Goal: Information Seeking & Learning: Learn about a topic

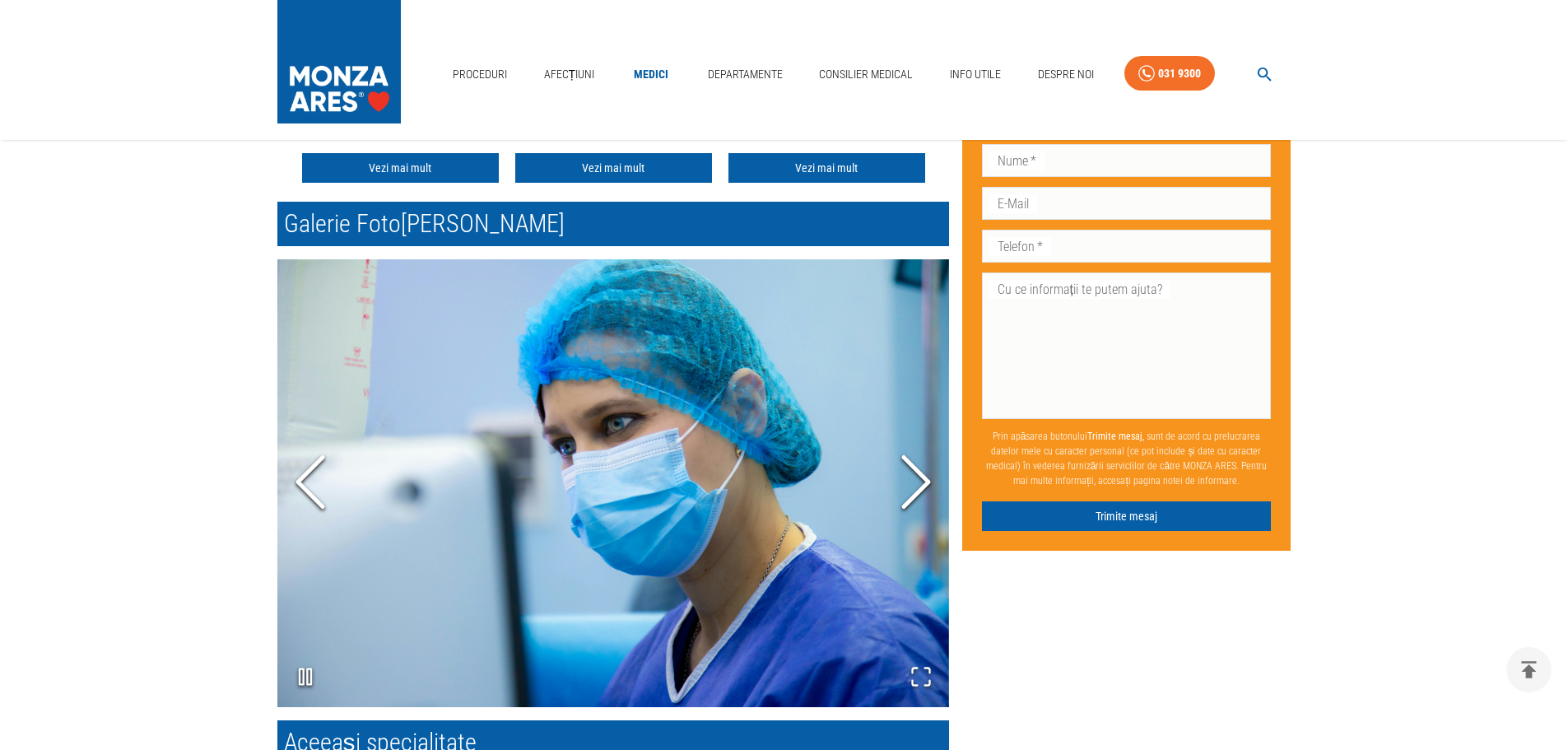
scroll to position [741, 0]
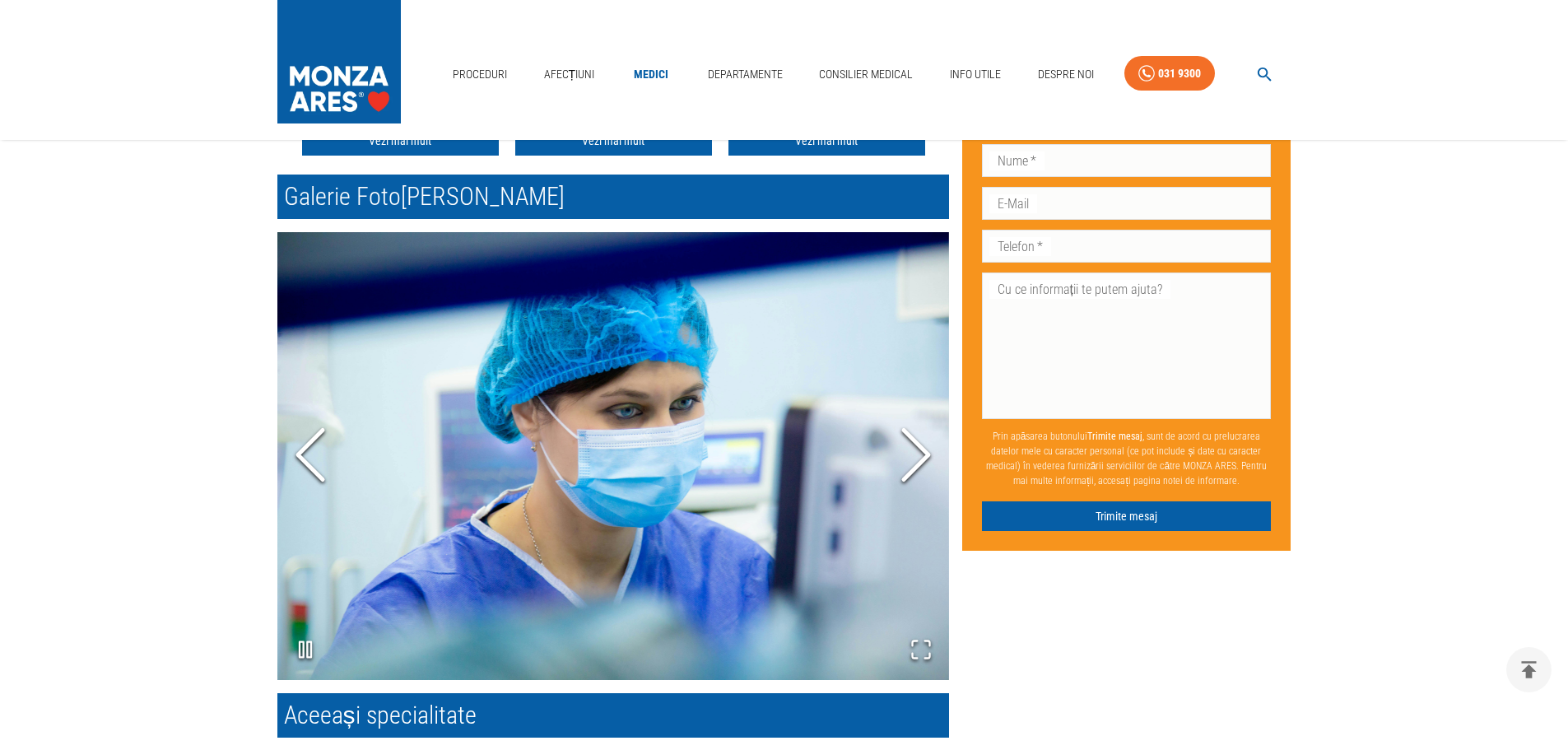
click at [920, 445] on polyline "Next Slide" at bounding box center [916, 454] width 25 height 49
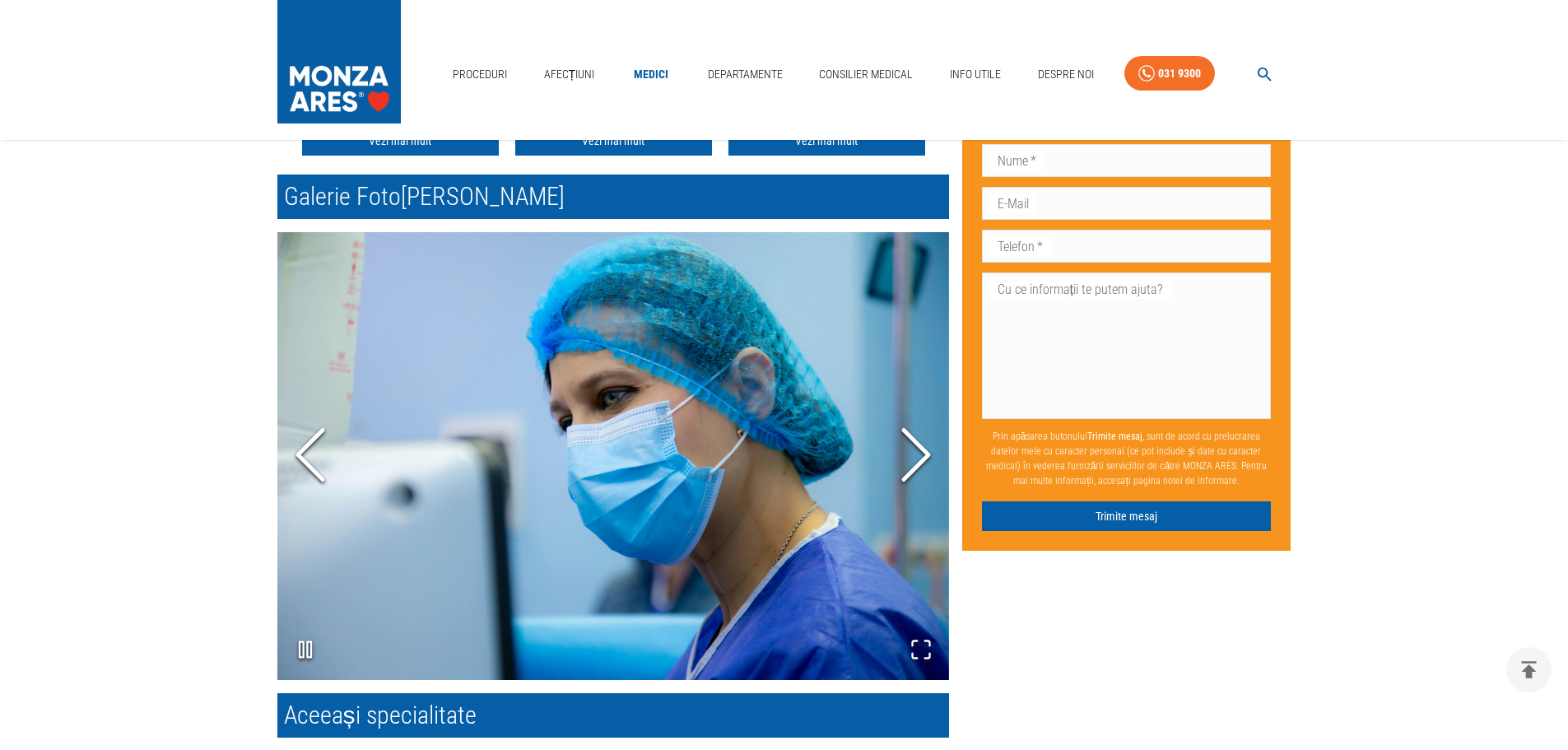
click at [920, 445] on polyline "Next Slide" at bounding box center [916, 454] width 25 height 49
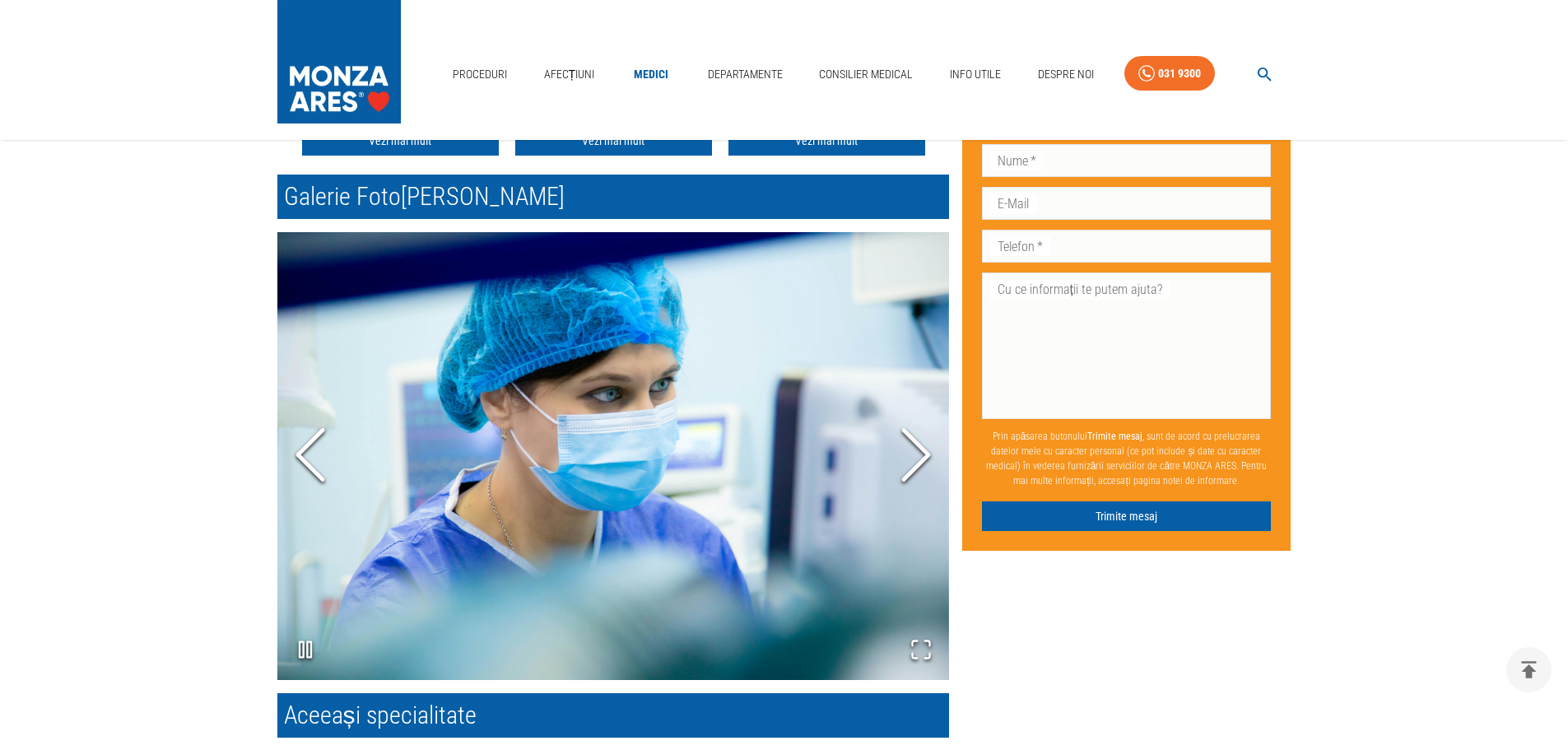
click at [920, 445] on polyline "Next Slide" at bounding box center [916, 454] width 25 height 49
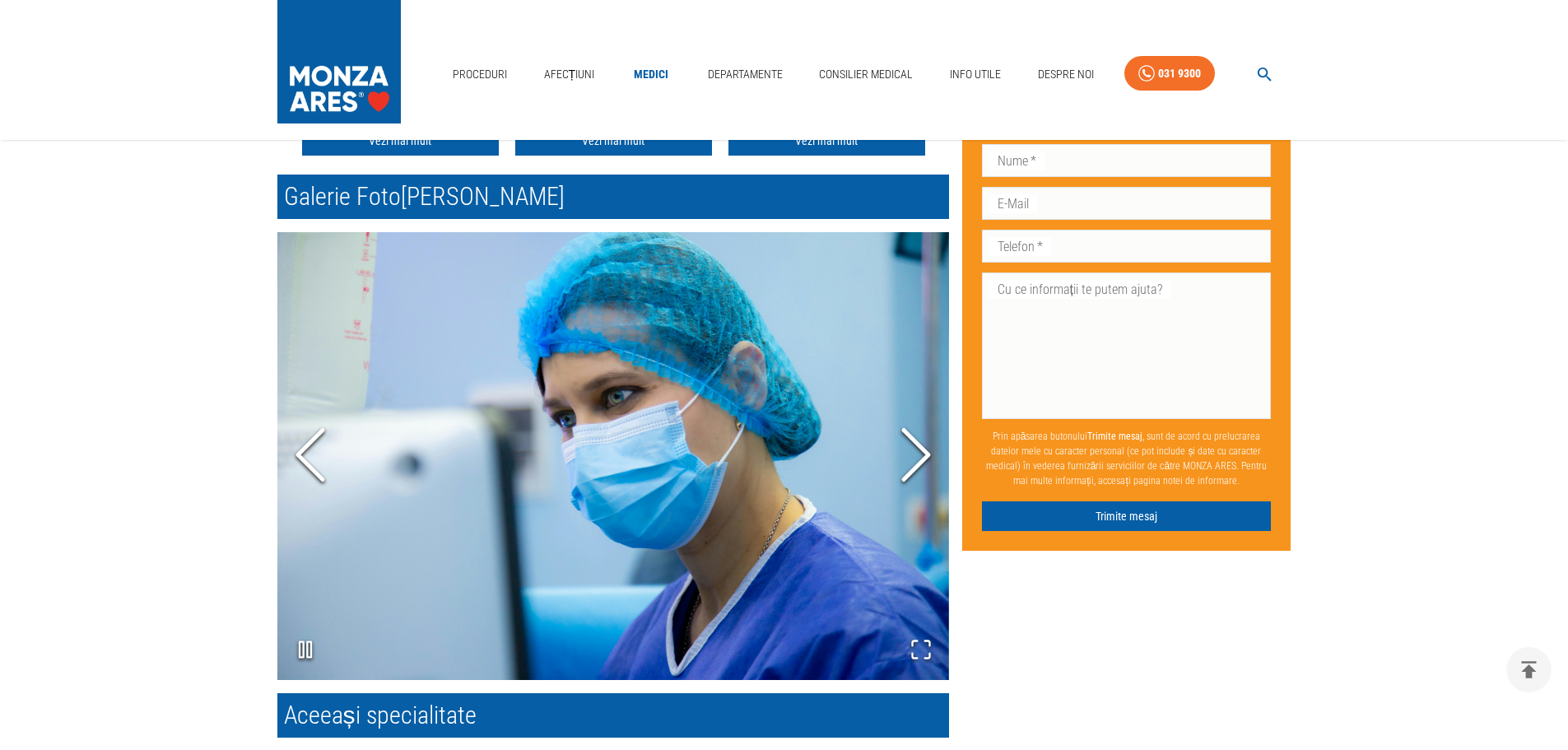
click at [917, 445] on polyline "Next Slide" at bounding box center [916, 454] width 25 height 49
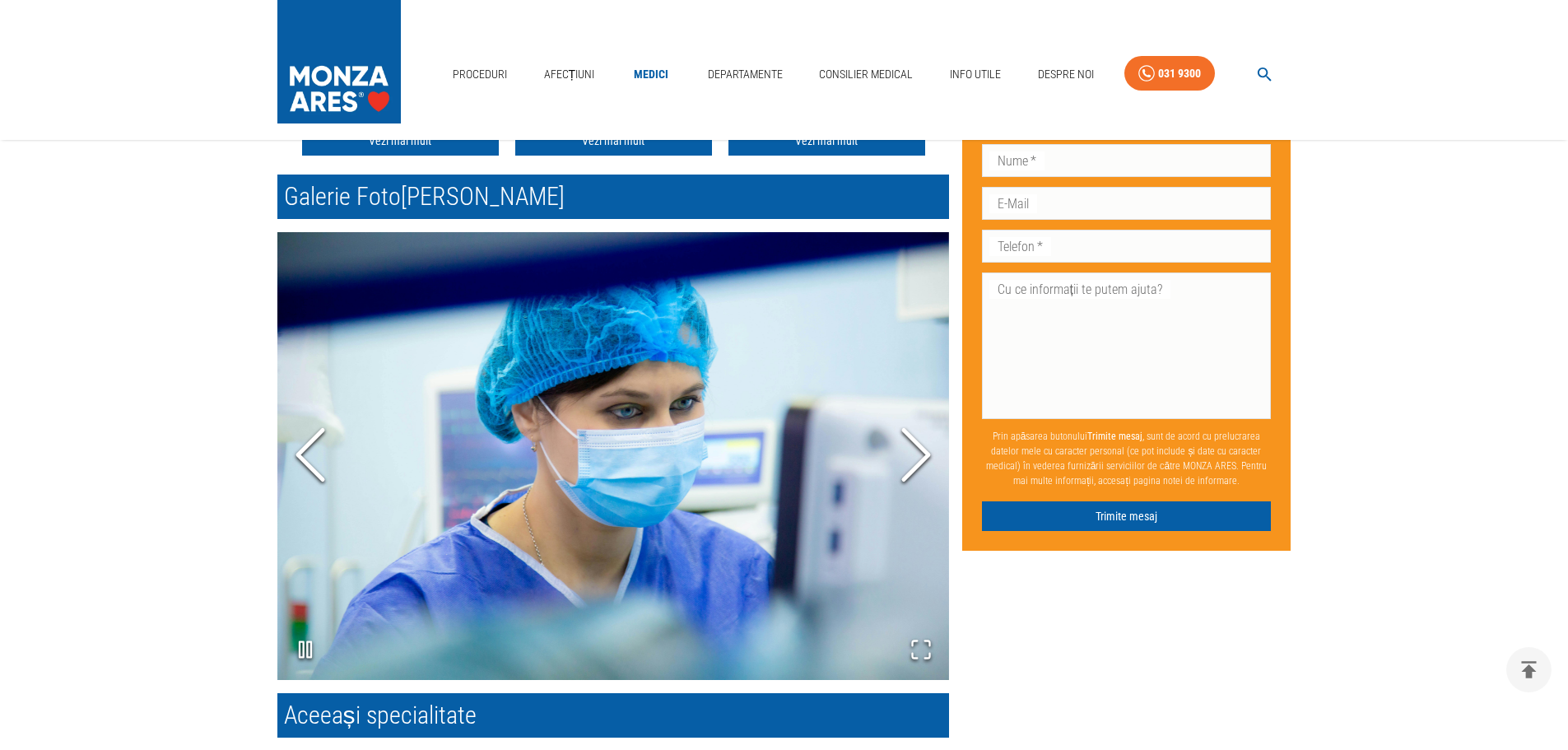
click at [917, 445] on polyline "Next Slide" at bounding box center [916, 454] width 25 height 49
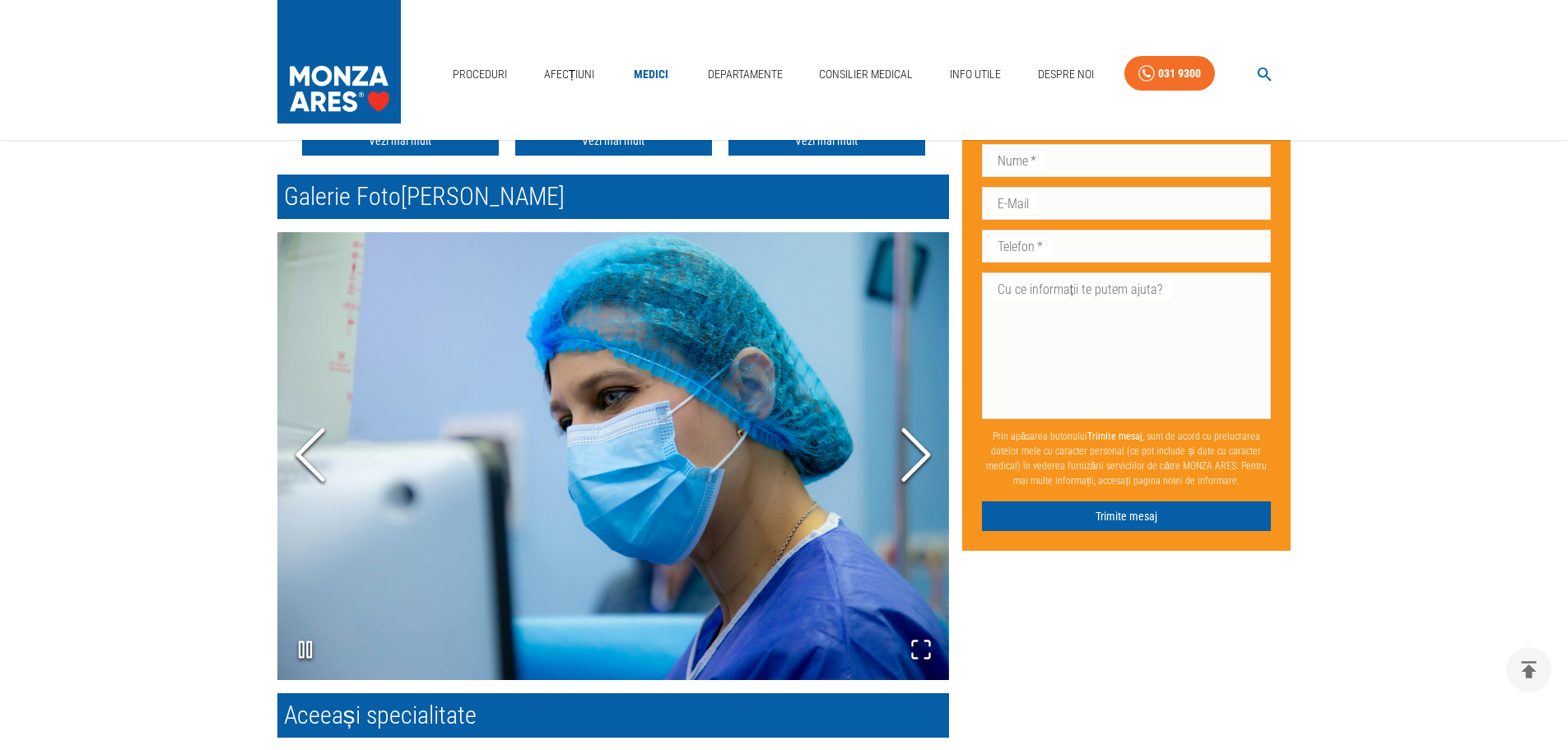
click at [915, 445] on icon "Next Slide" at bounding box center [915, 455] width 49 height 99
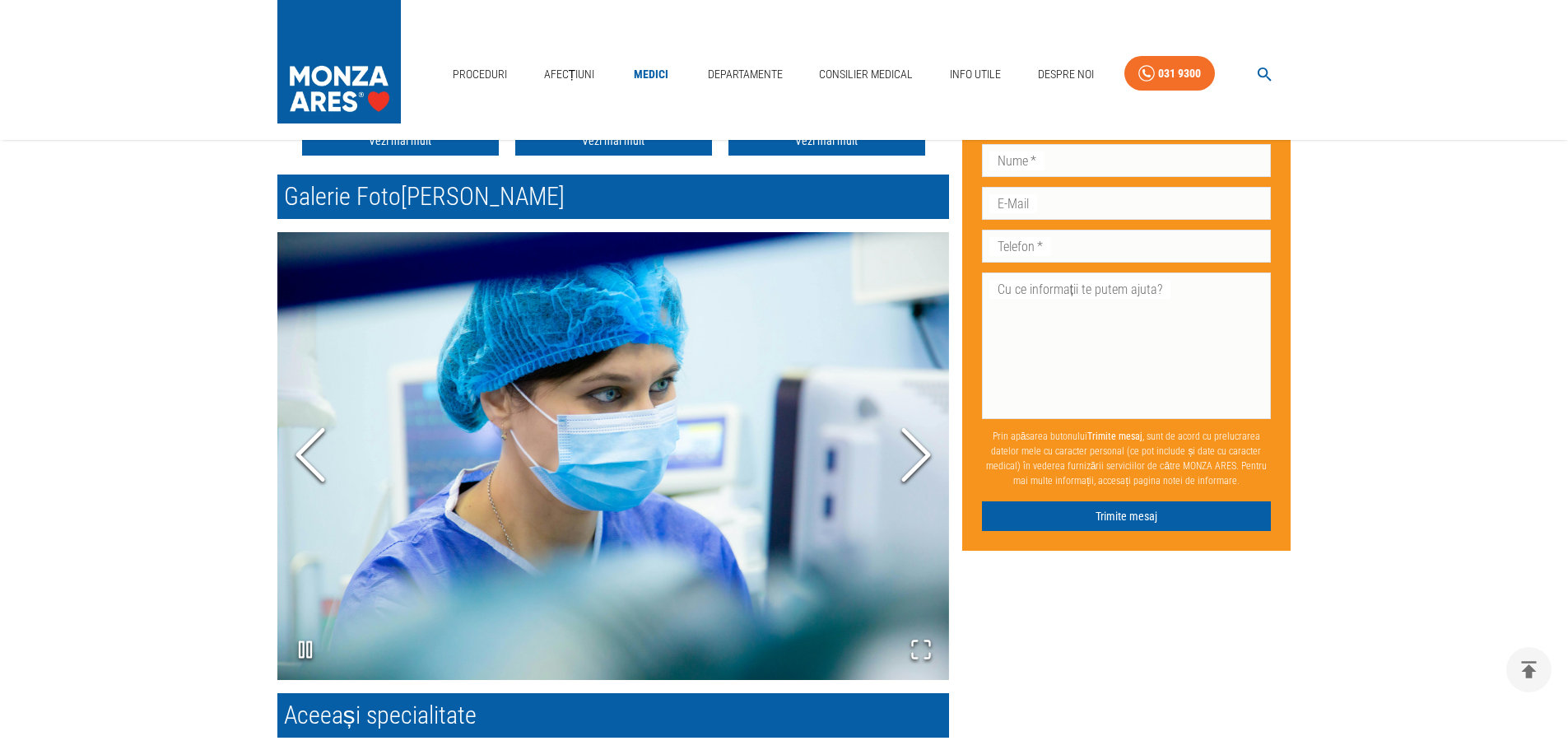
click at [915, 445] on icon "Next Slide" at bounding box center [915, 455] width 49 height 99
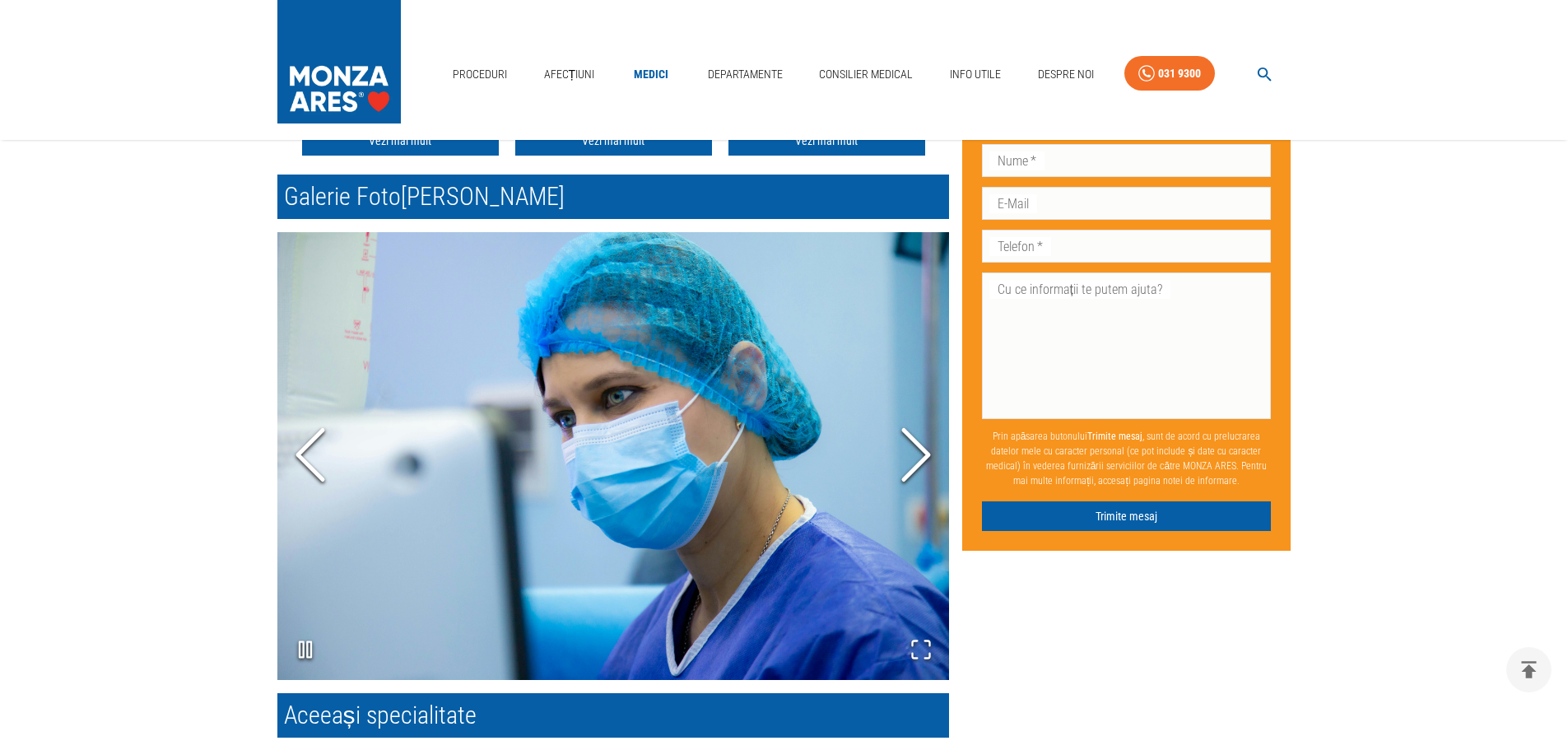
click at [915, 445] on icon "Next Slide" at bounding box center [915, 455] width 49 height 99
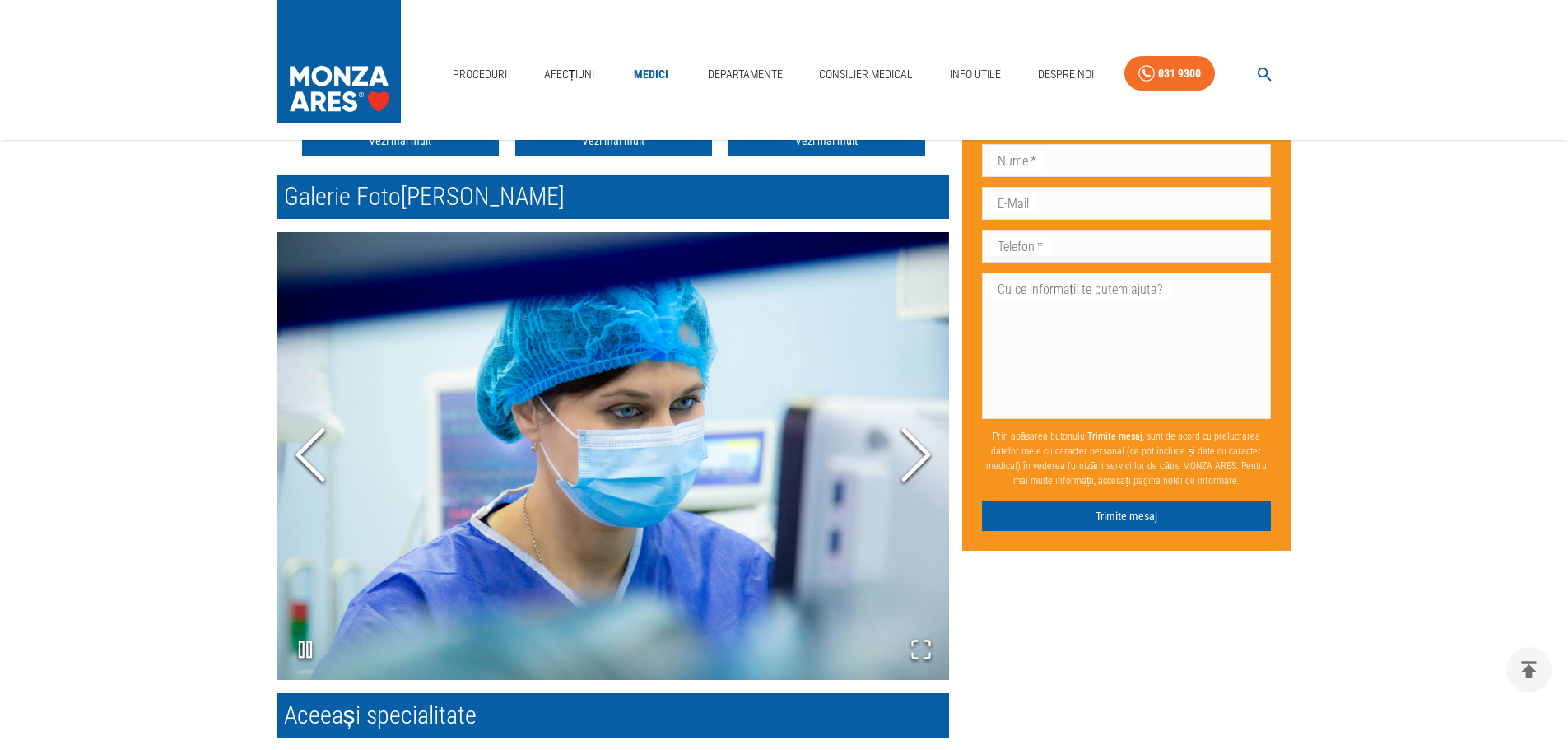
click at [915, 445] on icon "Next Slide" at bounding box center [915, 455] width 49 height 99
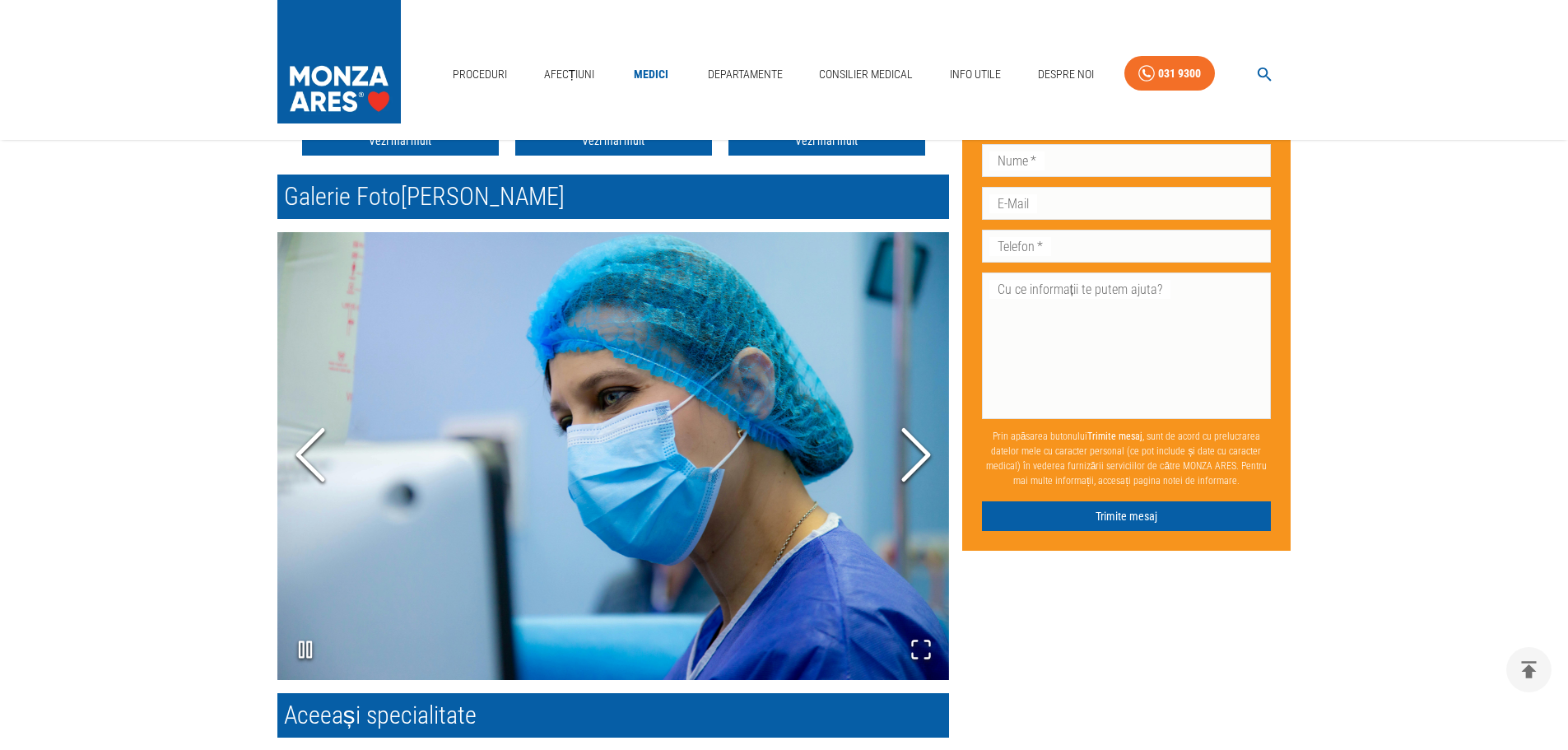
click at [915, 445] on icon "Next Slide" at bounding box center [915, 455] width 49 height 99
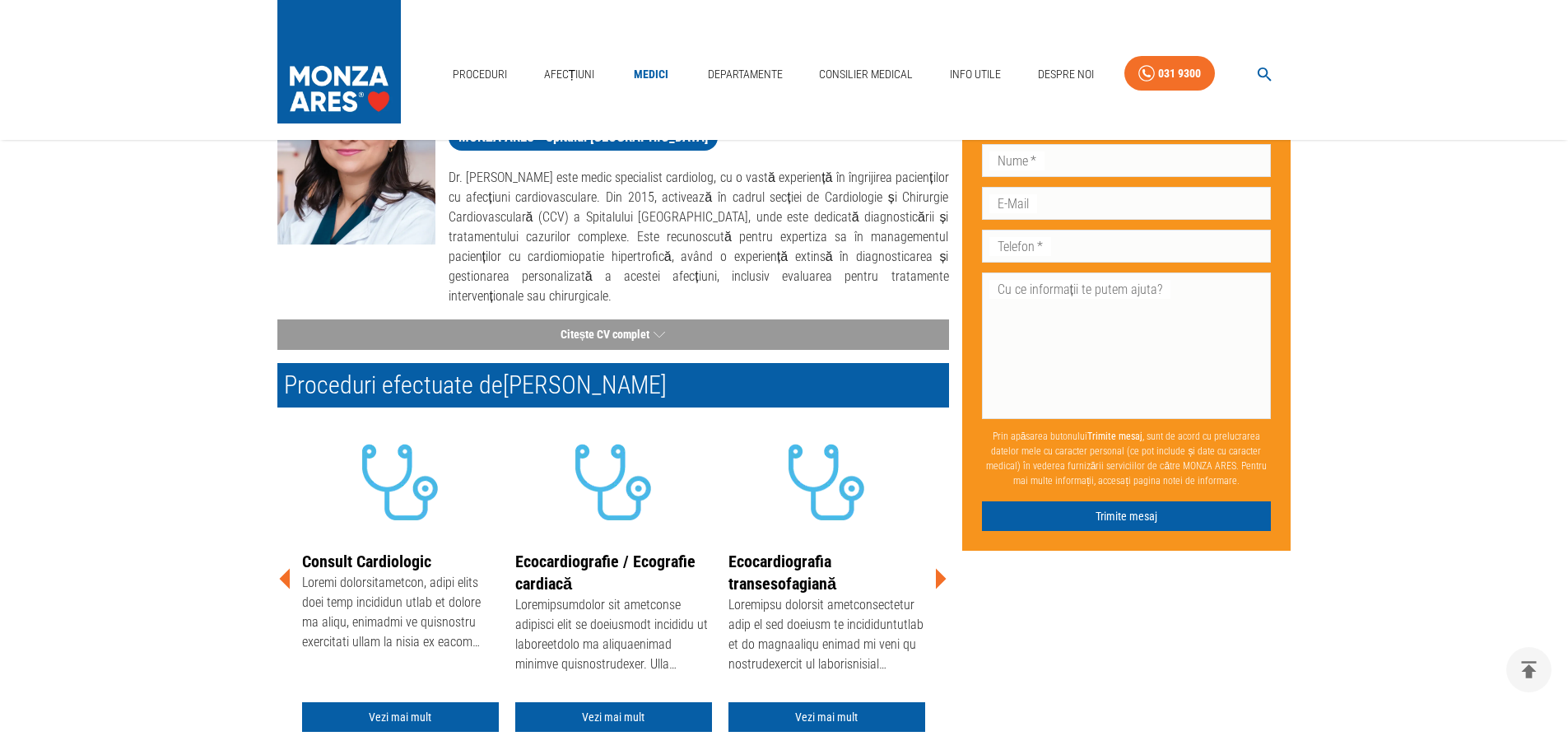
scroll to position [0, 0]
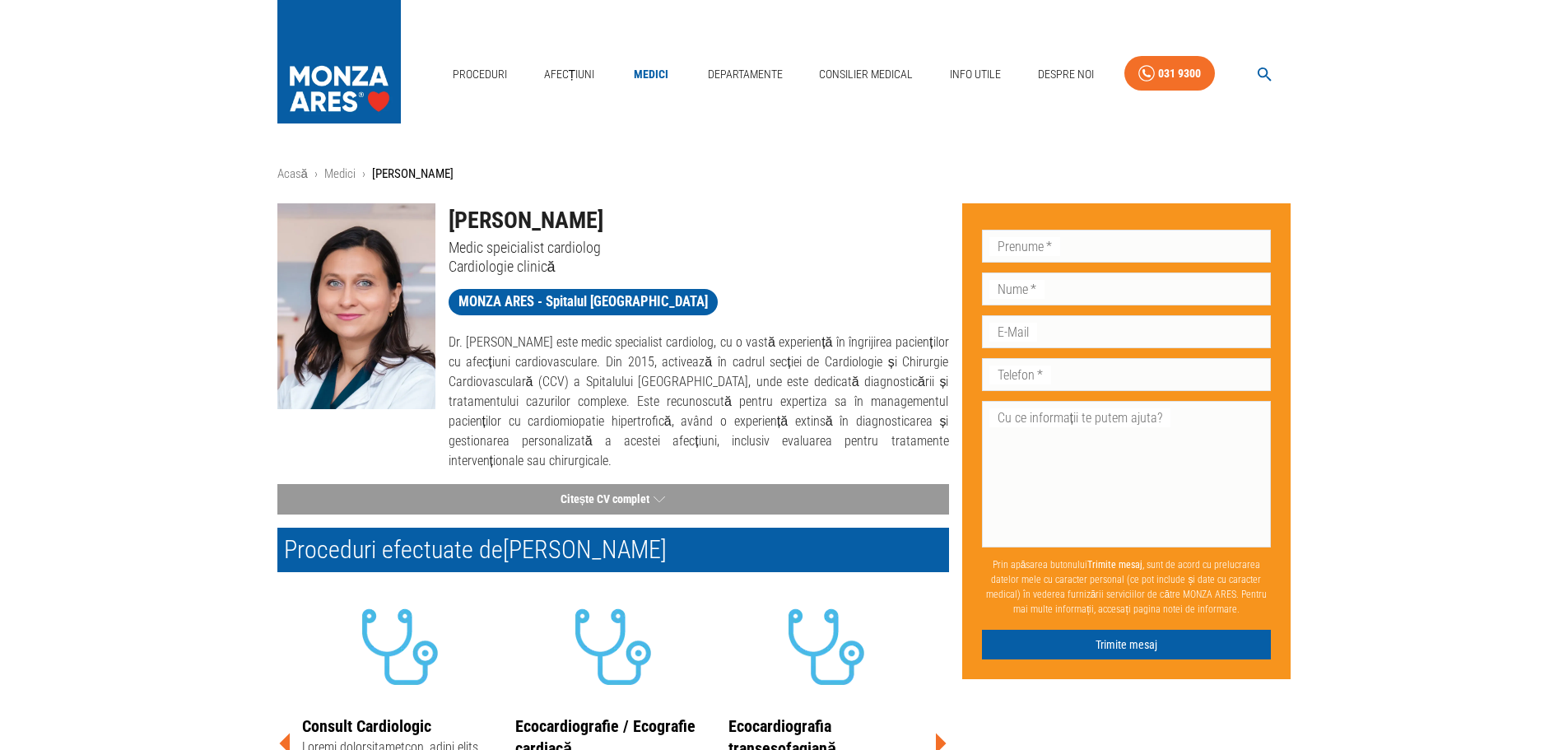
drag, startPoint x: 540, startPoint y: 219, endPoint x: 596, endPoint y: 224, distance: 56.2
click at [596, 224] on h1 "[PERSON_NAME]" at bounding box center [698, 221] width 501 height 34
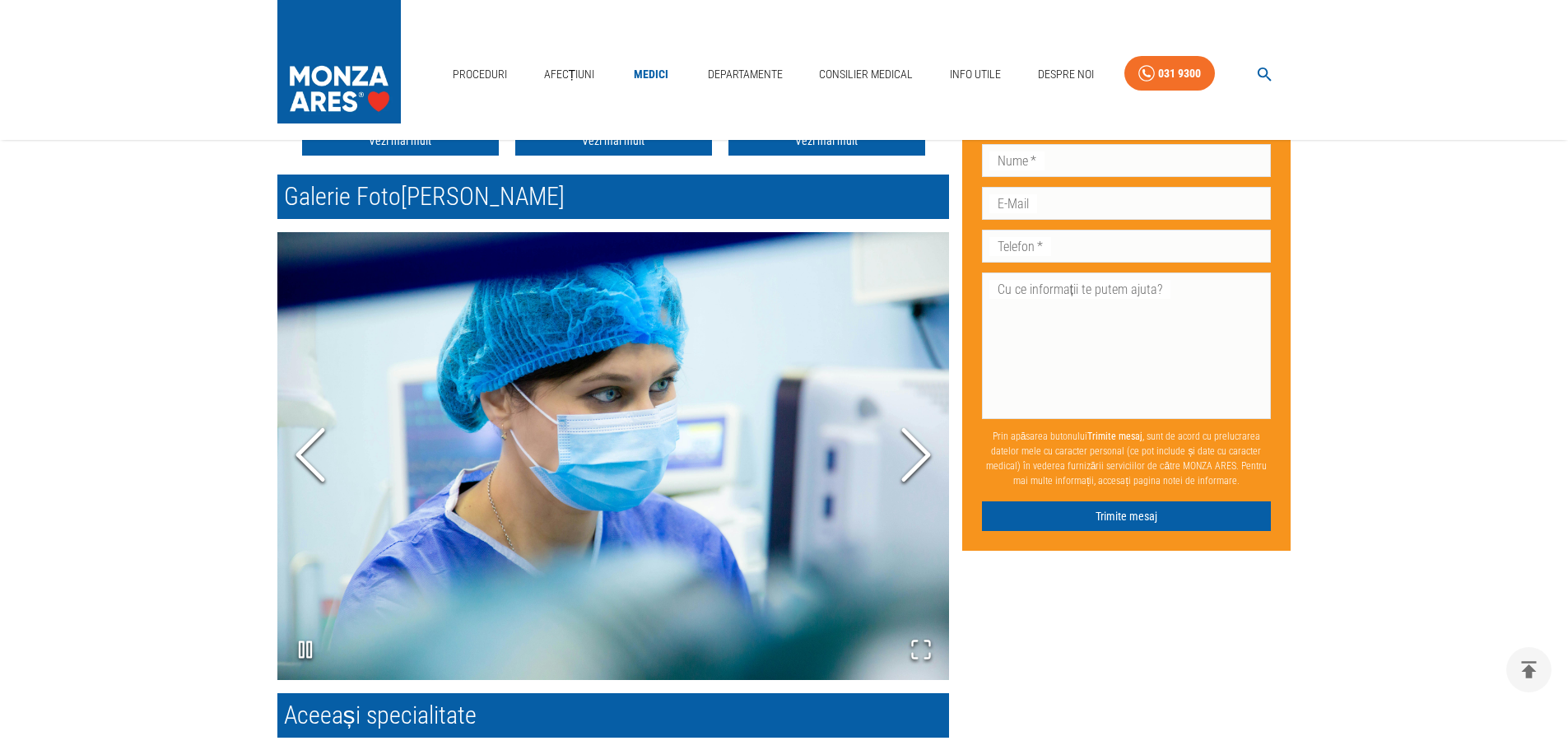
scroll to position [1153, 0]
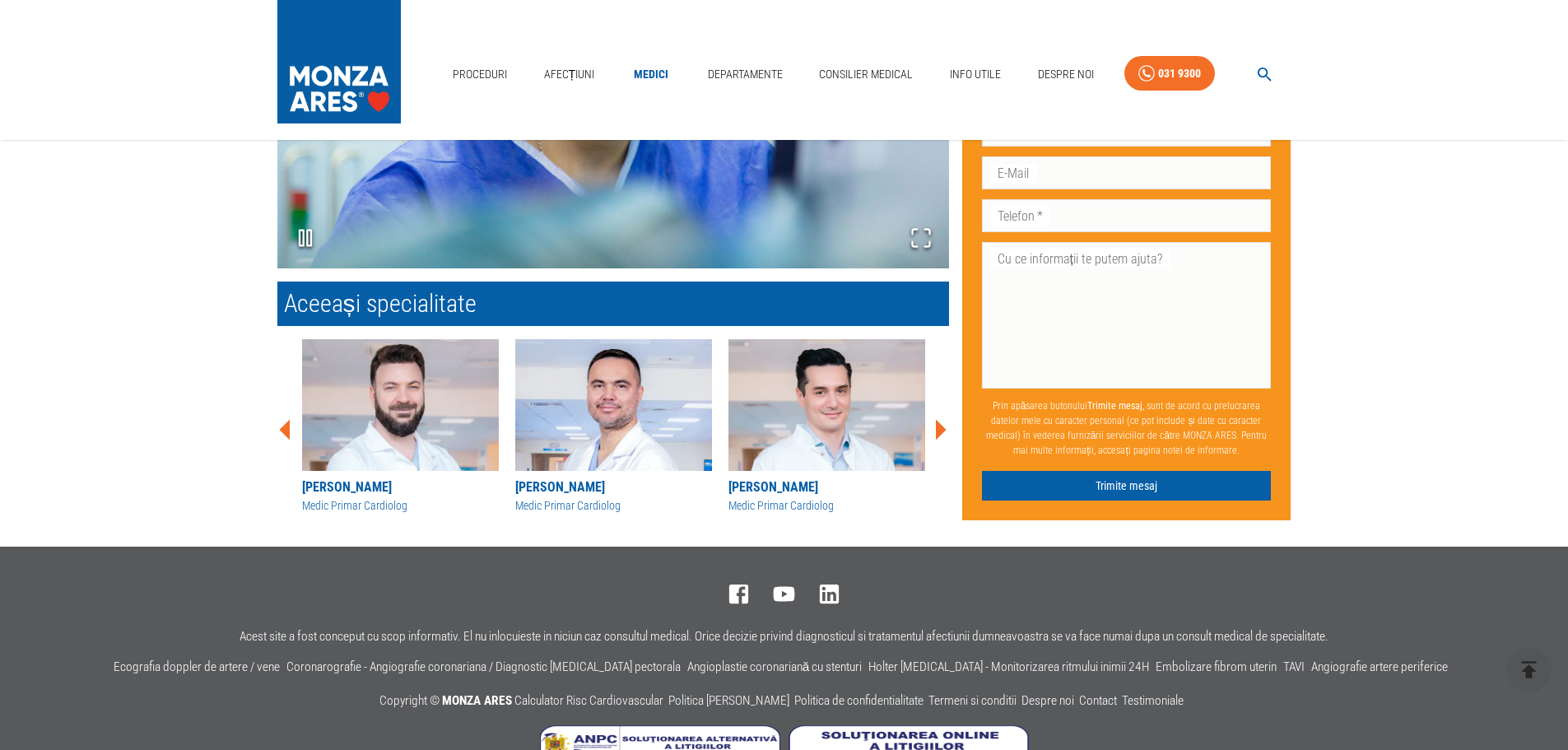
click at [827, 400] on img at bounding box center [827, 404] width 197 height 132
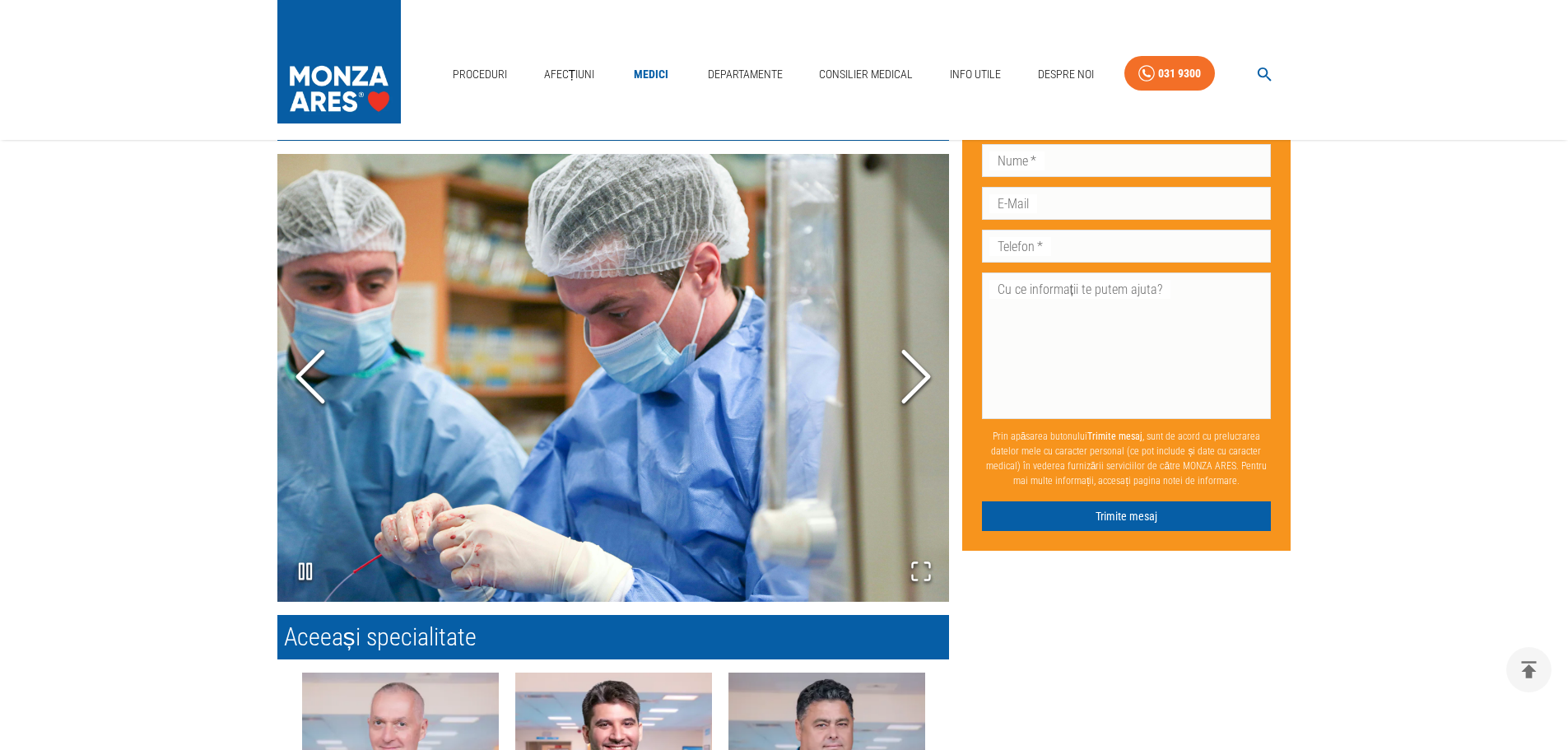
scroll to position [1728, 0]
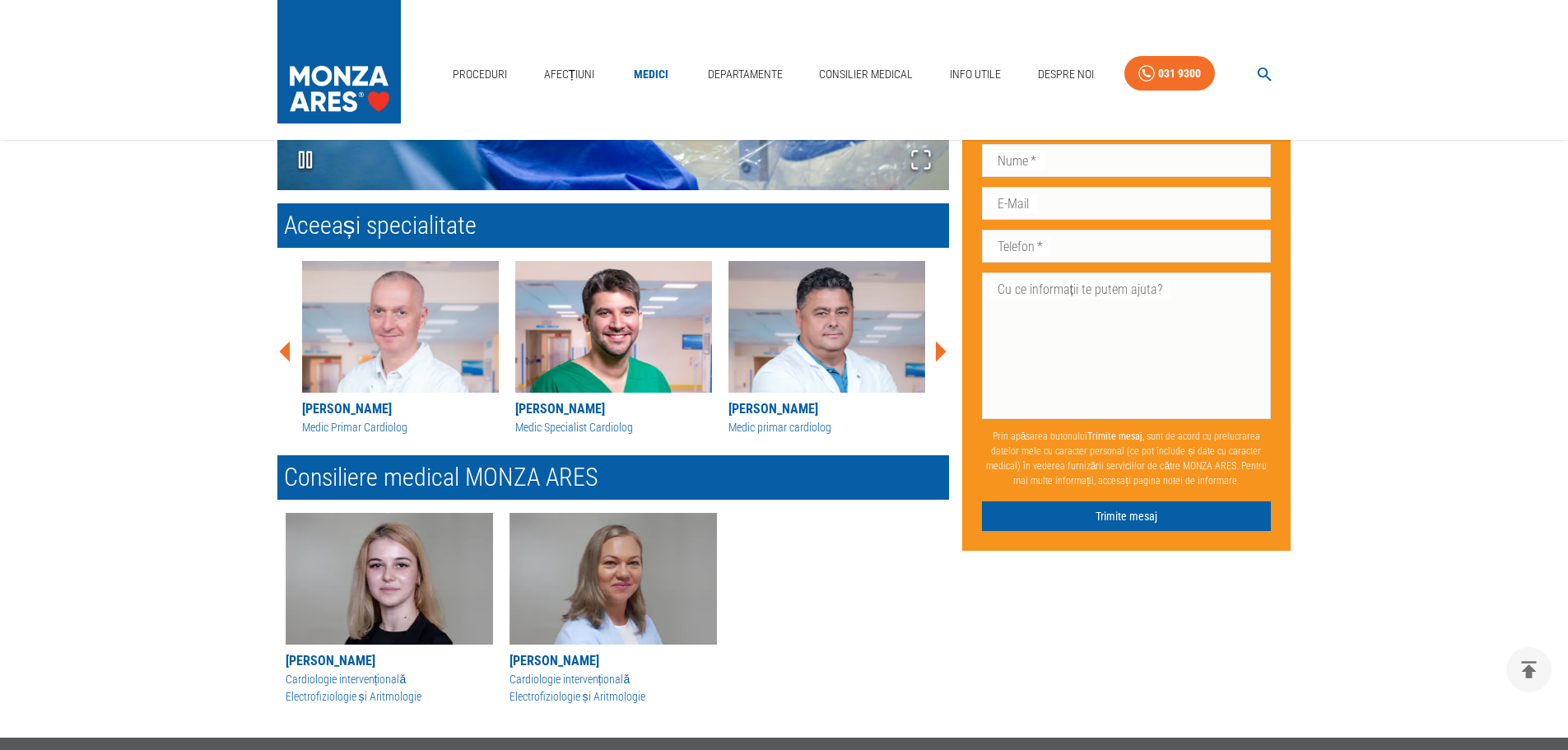
click at [366, 411] on div "Dr. Dan Deleanu" at bounding box center [400, 409] width 197 height 20
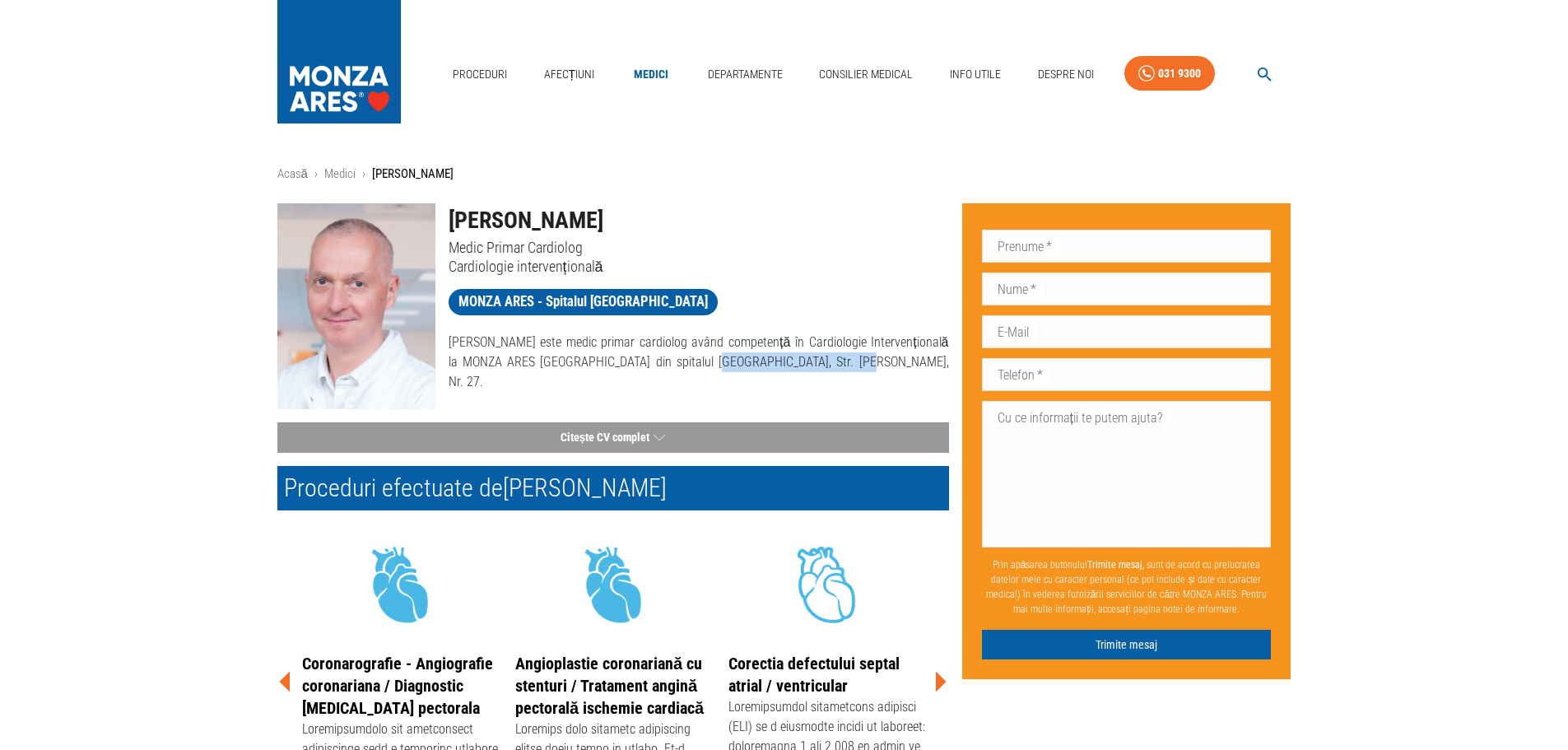
drag, startPoint x: 672, startPoint y: 358, endPoint x: 797, endPoint y: 369, distance: 125.5
click at [797, 369] on p "Dr. Dan Deleanu este medic primar cardiolog având competență în Cardiologie Int…" at bounding box center [698, 362] width 501 height 59
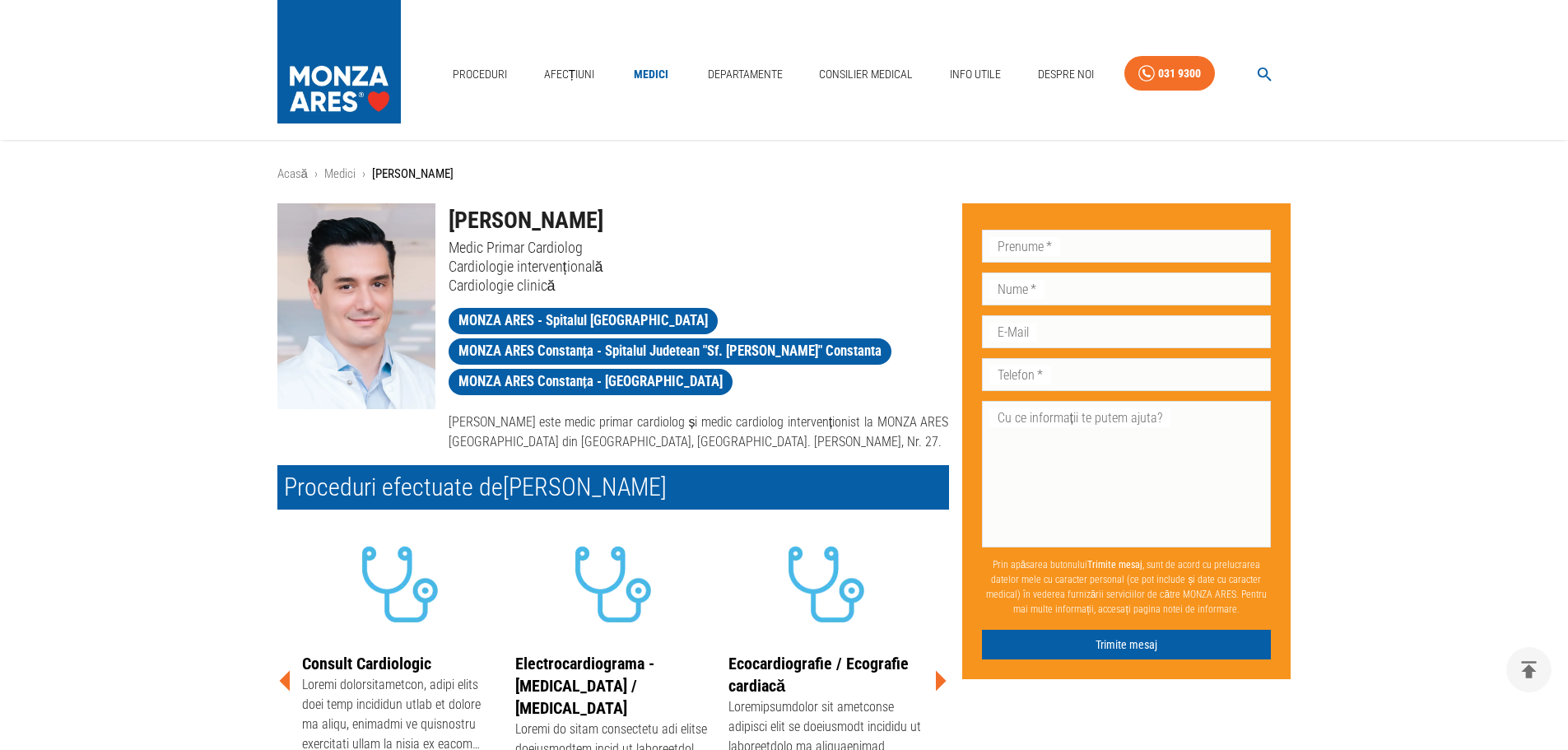
scroll to position [1728, 0]
